Goal: Transaction & Acquisition: Obtain resource

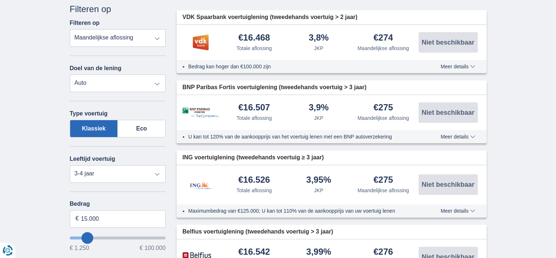
scroll to position [183, 0]
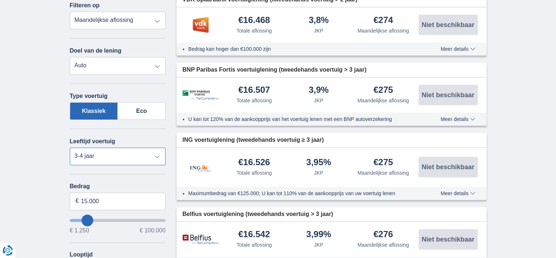
click at [126, 160] on select "Nieuw 0-1 jaar 1-2 jaar 2-3 jaar 3-4 jaar 4-5 jaar 5+ jaar" at bounding box center [118, 157] width 96 height 18
select select "new"
click at [70, 148] on select "Nieuw 0-1 jaar 1-2 jaar 2-3 jaar 3-4 jaar 4-5 jaar 5+ jaar" at bounding box center [118, 157] width 96 height 18
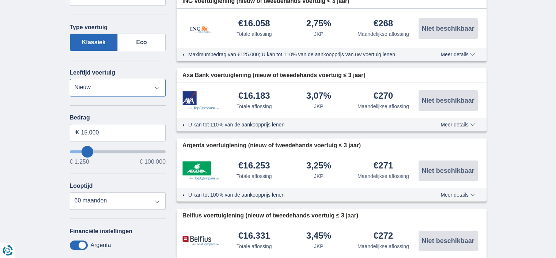
scroll to position [256, 0]
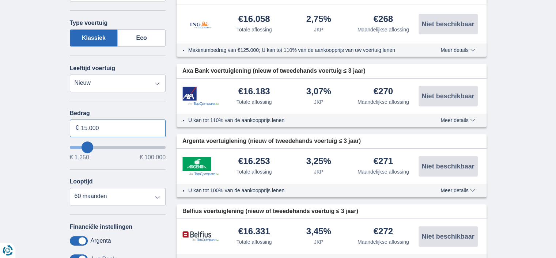
click at [88, 124] on input "15.000" at bounding box center [118, 129] width 96 height 18
click at [96, 127] on input ".000" at bounding box center [118, 129] width 96 height 18
type input "0"
type input "13.250"
type input "13250"
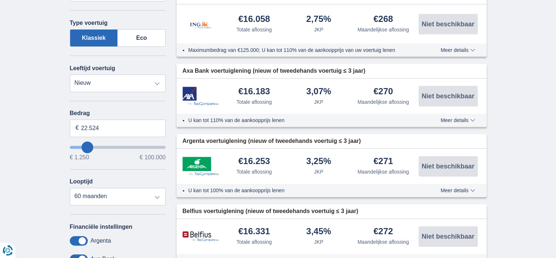
select select "60"
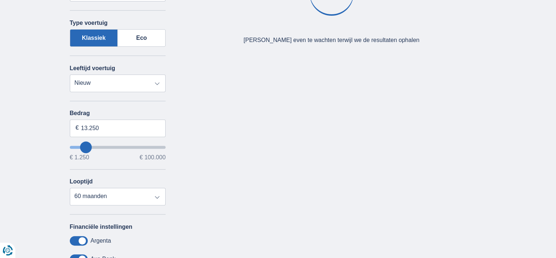
type input "13250"
click at [85, 149] on input "wantToBorrow" at bounding box center [118, 147] width 96 height 3
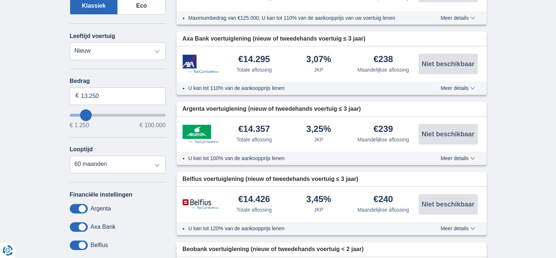
scroll to position [293, 0]
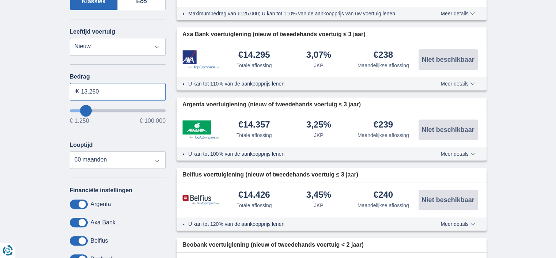
click at [107, 88] on input "13.250" at bounding box center [118, 92] width 96 height 18
type input "1"
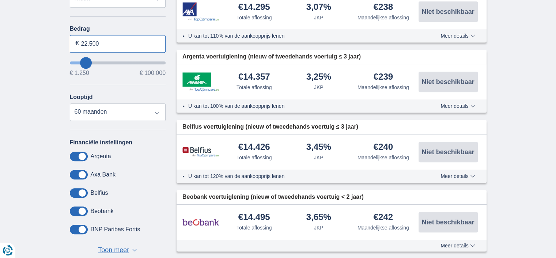
scroll to position [329, 0]
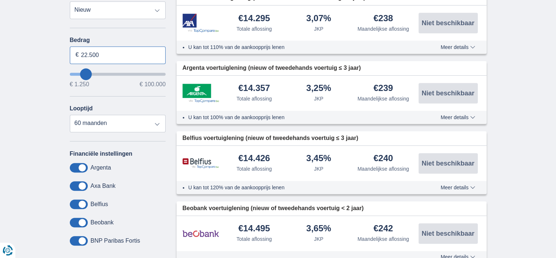
type input "22.500"
type input "22250"
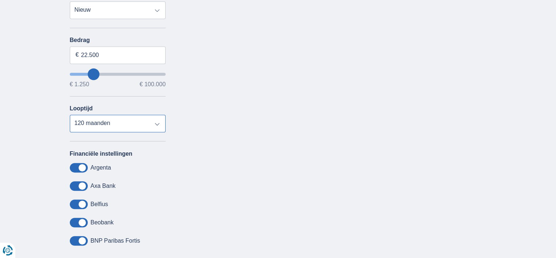
click at [70, 115] on select "12 maanden 18 maanden 24 maanden 30 maanden 36 maanden 42 maanden 48 maanden 60…" at bounding box center [118, 124] width 96 height 18
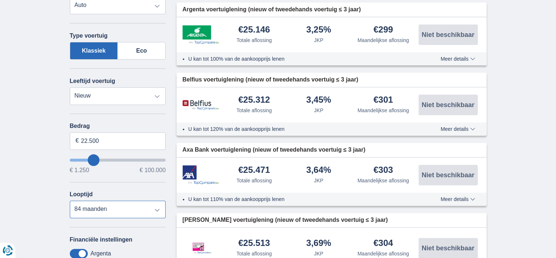
scroll to position [256, 0]
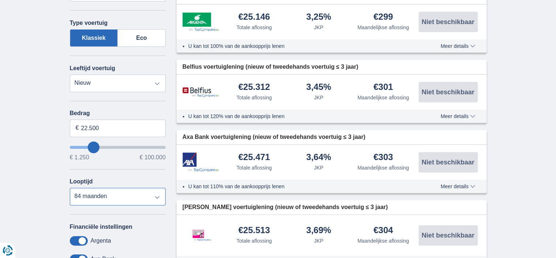
click at [157, 197] on select "12 maanden 18 maanden 24 maanden 30 maanden 36 maanden 42 maanden 48 maanden 60…" at bounding box center [118, 197] width 96 height 18
select select "60"
click at [70, 188] on select "12 maanden 18 maanden 24 maanden 30 maanden 36 maanden 42 maanden 48 maanden 60…" at bounding box center [118, 197] width 96 height 18
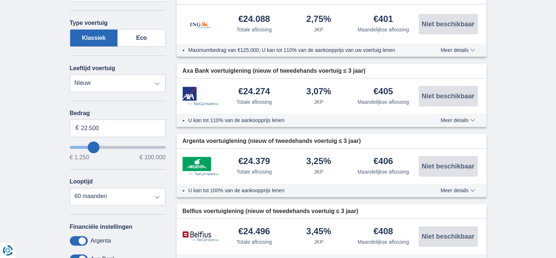
type input "23250"
type input "23.250"
select select "120"
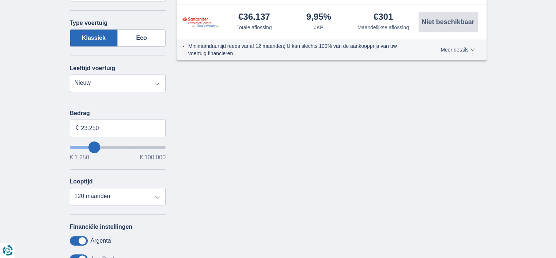
type input "22.250"
type input "21250"
click at [92, 146] on input "wantToBorrow" at bounding box center [118, 147] width 96 height 3
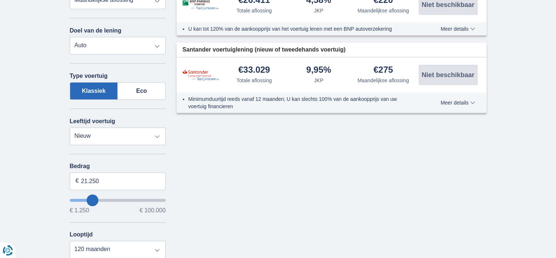
scroll to position [219, 0]
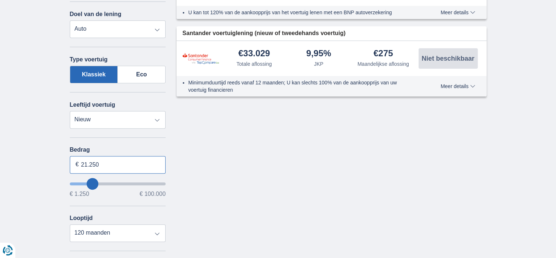
click at [105, 163] on input "21.250" at bounding box center [118, 165] width 96 height 18
type input "2"
type input "20.250"
type input "20250"
select select "120"
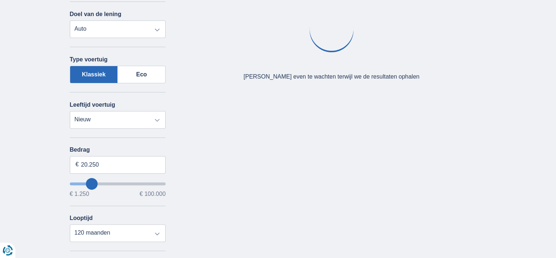
type input "22250"
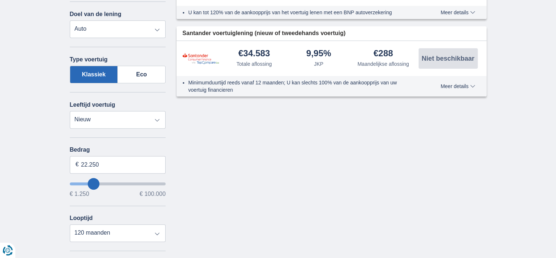
click at [95, 184] on input "wantToBorrow" at bounding box center [118, 183] width 96 height 3
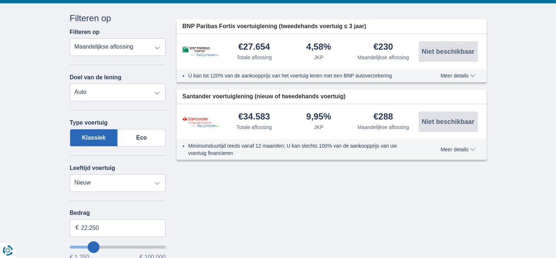
scroll to position [183, 0]
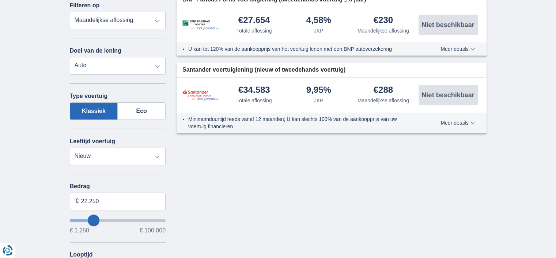
type input "21.250"
type input "21250"
type input "22.250"
type input "22250"
click at [96, 219] on input "wantToBorrow" at bounding box center [118, 220] width 96 height 3
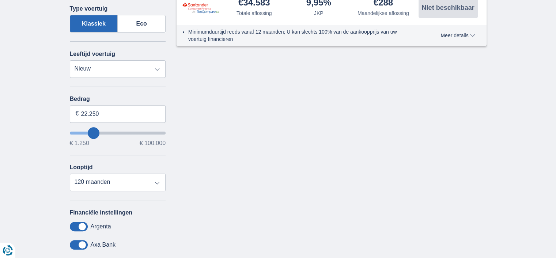
scroll to position [293, 0]
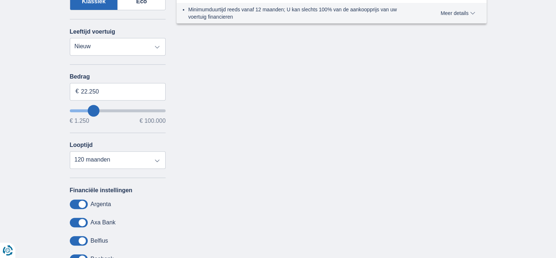
type input "26.250"
type input "26250"
type input "25.250"
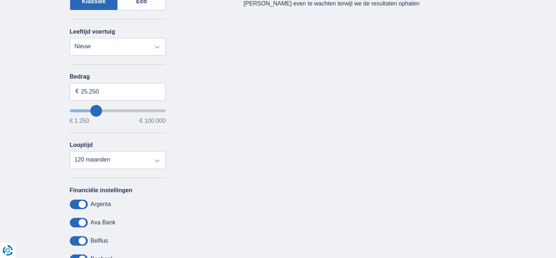
type input "24250"
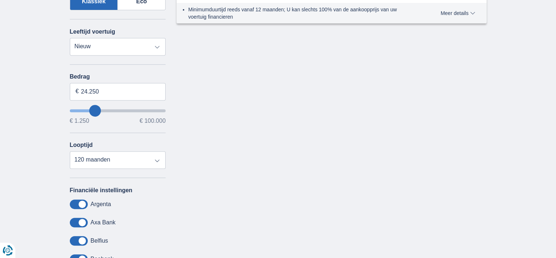
type input "23.250"
type input "23250"
type input "22.250"
type input "22250"
type input "25.250"
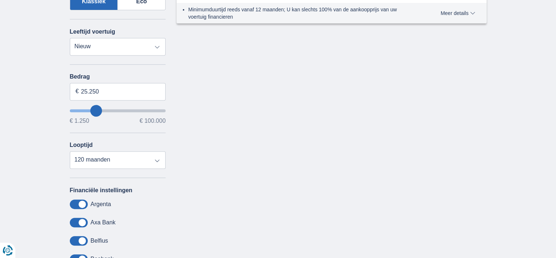
type input "25250"
click at [96, 110] on input "wantToBorrow" at bounding box center [118, 110] width 96 height 3
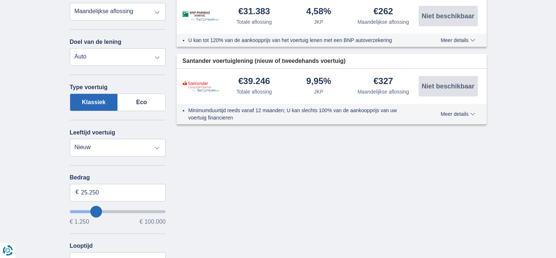
scroll to position [219, 0]
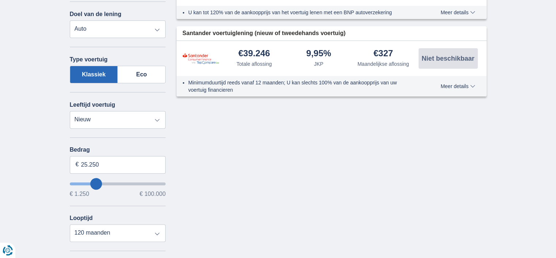
click at [94, 182] on input "wantToBorrow" at bounding box center [118, 183] width 96 height 3
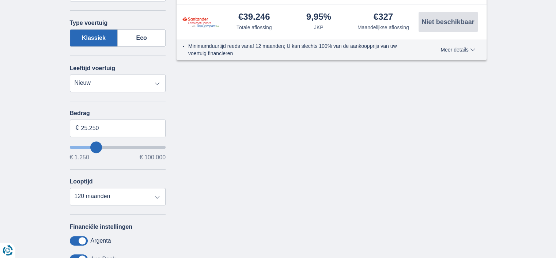
type input "21.250"
type input "21250"
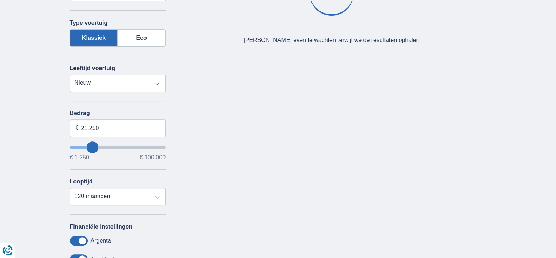
type input "22.250"
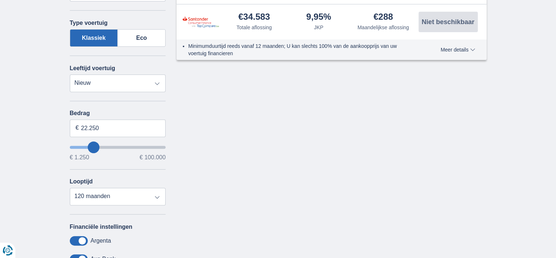
type input "22250"
type input "27.250"
type input "27250"
type input "26.250"
type input "26250"
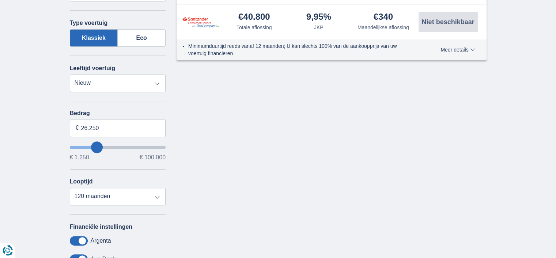
type input "25.250"
type input "25250"
type input "22.250"
type input "22250"
type input "23.250"
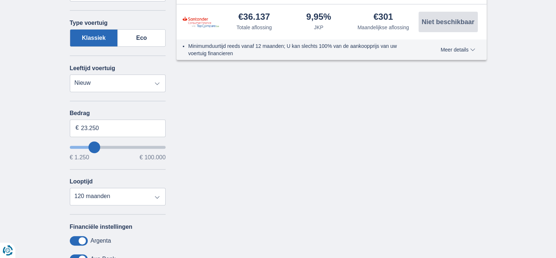
type input "23250"
click at [94, 146] on input "wantToBorrow" at bounding box center [118, 147] width 96 height 3
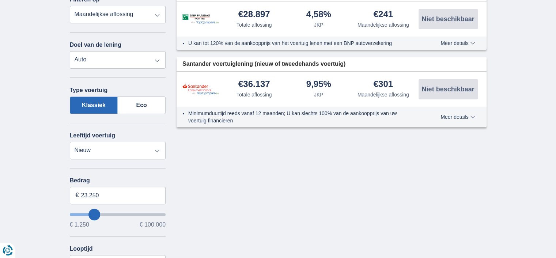
scroll to position [219, 0]
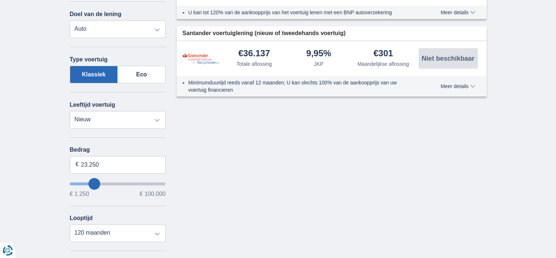
type input "22.250"
type input "22250"
click at [93, 182] on input "wantToBorrow" at bounding box center [118, 183] width 96 height 3
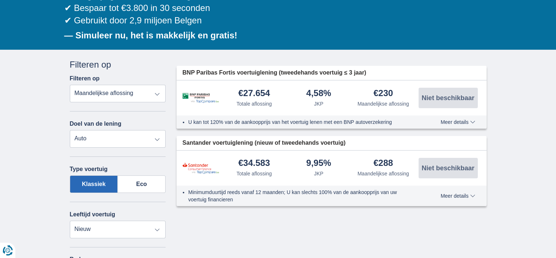
scroll to position [110, 0]
